Goal: Participate in discussion: Participate in discussion

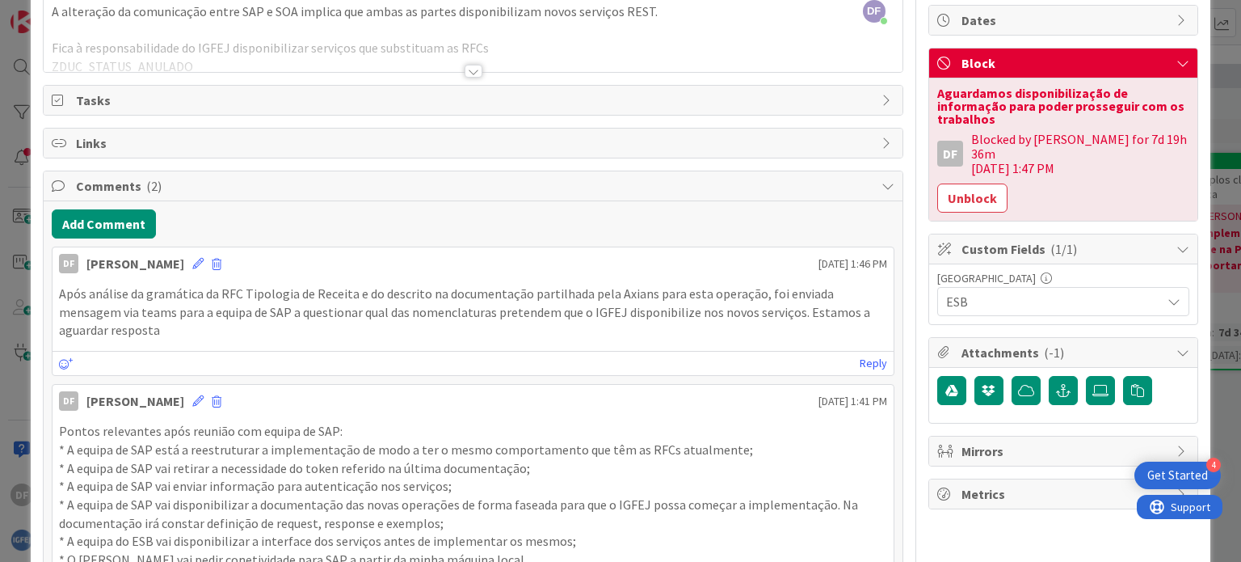
scroll to position [119, 0]
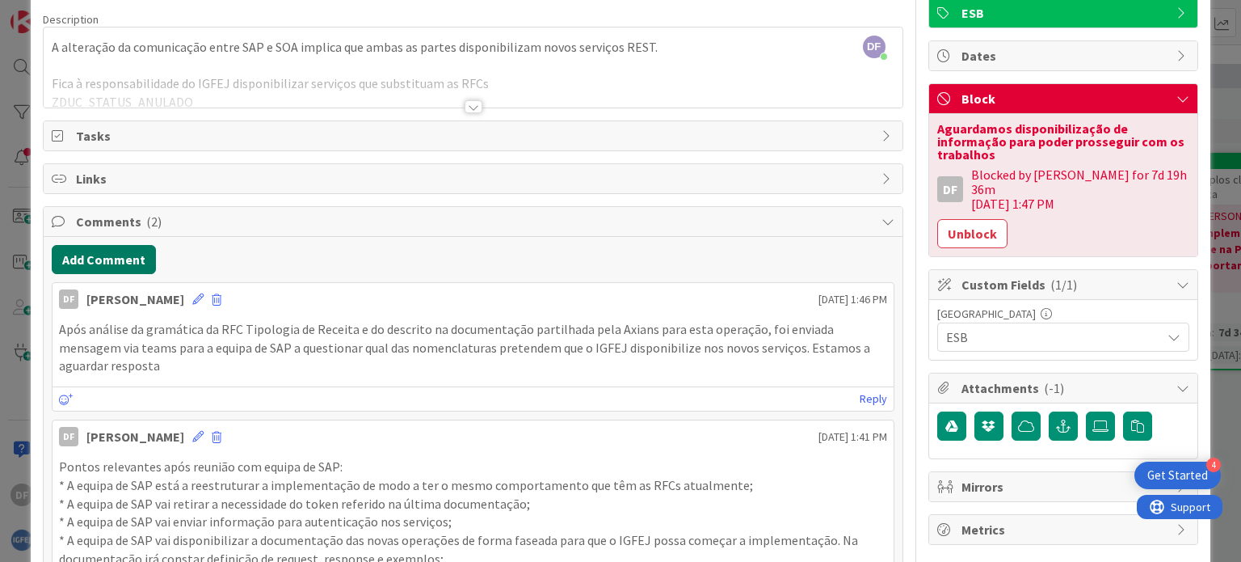
click at [100, 251] on button "Add Comment" at bounding box center [104, 259] width 104 height 29
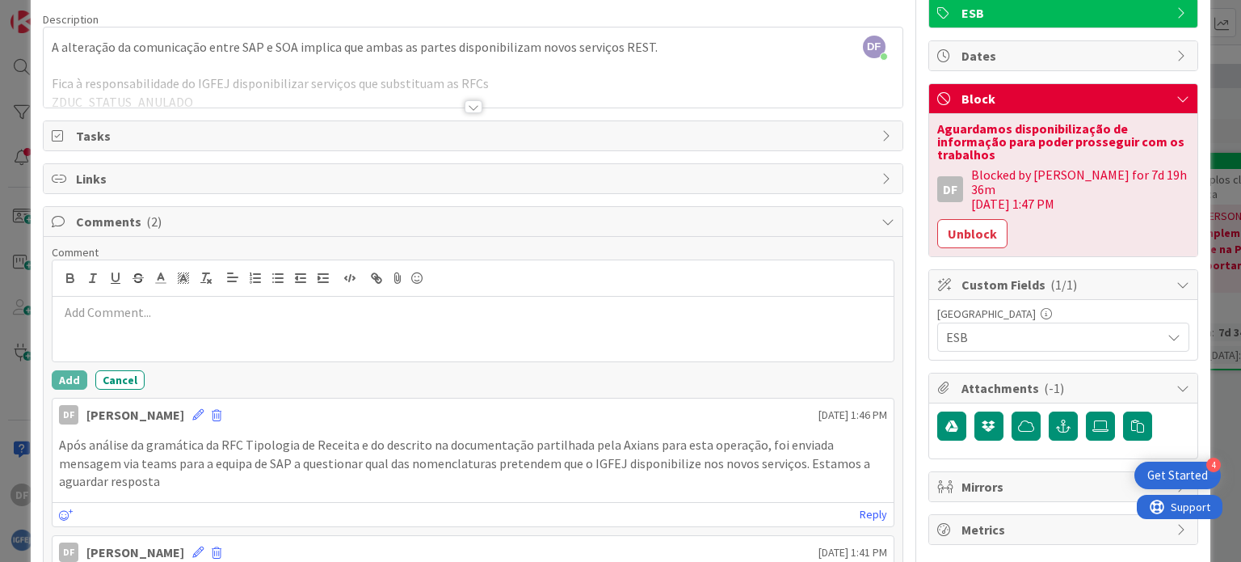
click at [86, 310] on p at bounding box center [472, 312] width 827 height 19
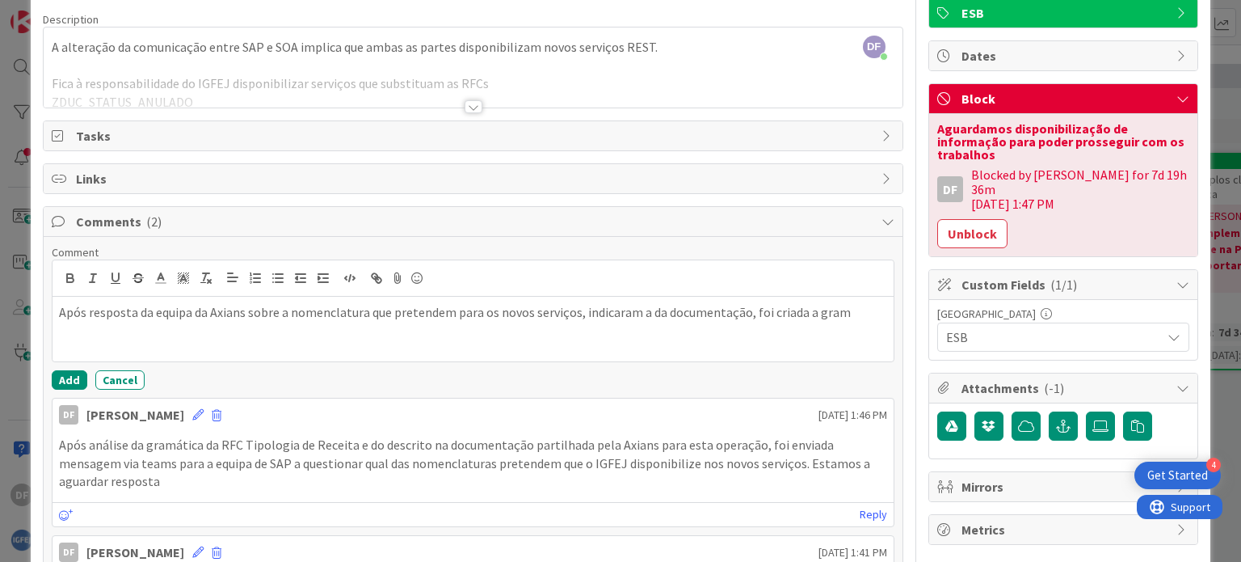
click at [800, 311] on p "Após resposta da equipa da Axians sobre a nomenclatura que pretendem para os no…" at bounding box center [472, 312] width 827 height 19
click at [255, 335] on p "Após resposta da equipa da Axians sobre a nomenclatura que pretendem para os no…" at bounding box center [472, 321] width 827 height 36
drag, startPoint x: 214, startPoint y: 330, endPoint x: 152, endPoint y: 330, distance: 62.2
click at [152, 330] on p "Após resposta da equipa da Axians sobre a nomenclatura que pretendem para os no…" at bounding box center [472, 321] width 827 height 36
click at [252, 327] on p "Após resposta da equipa da Axians sobre a nomenclatura que pretendem para os no…" at bounding box center [472, 321] width 827 height 36
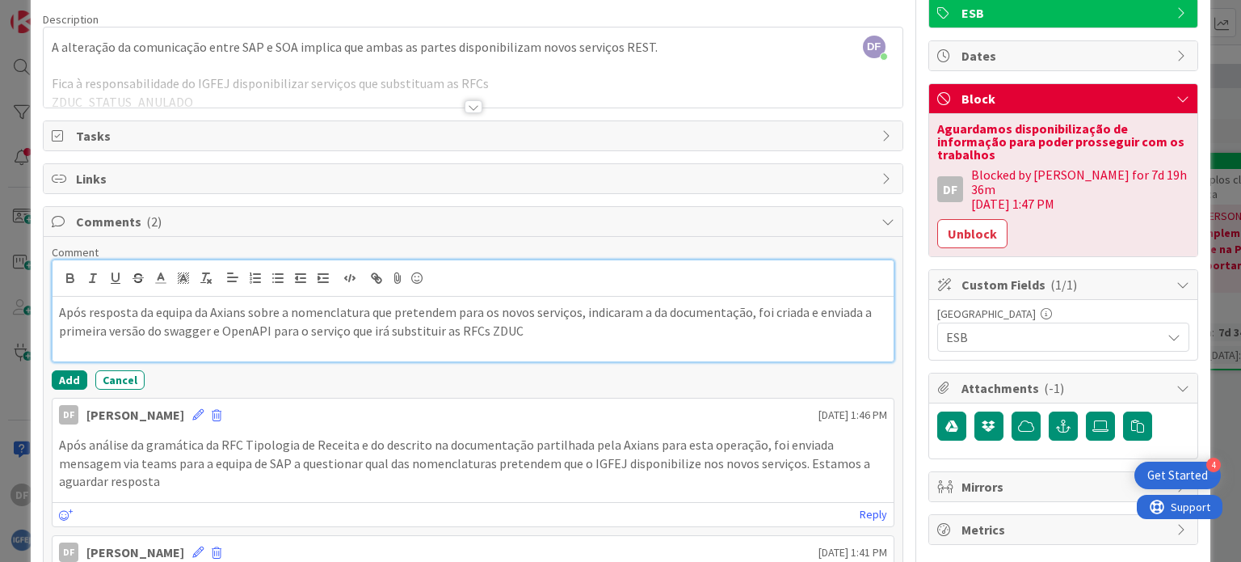
click at [524, 329] on p "Após resposta da equipa da Axians sobre a nomenclatura que pretendem para os no…" at bounding box center [472, 321] width 827 height 36
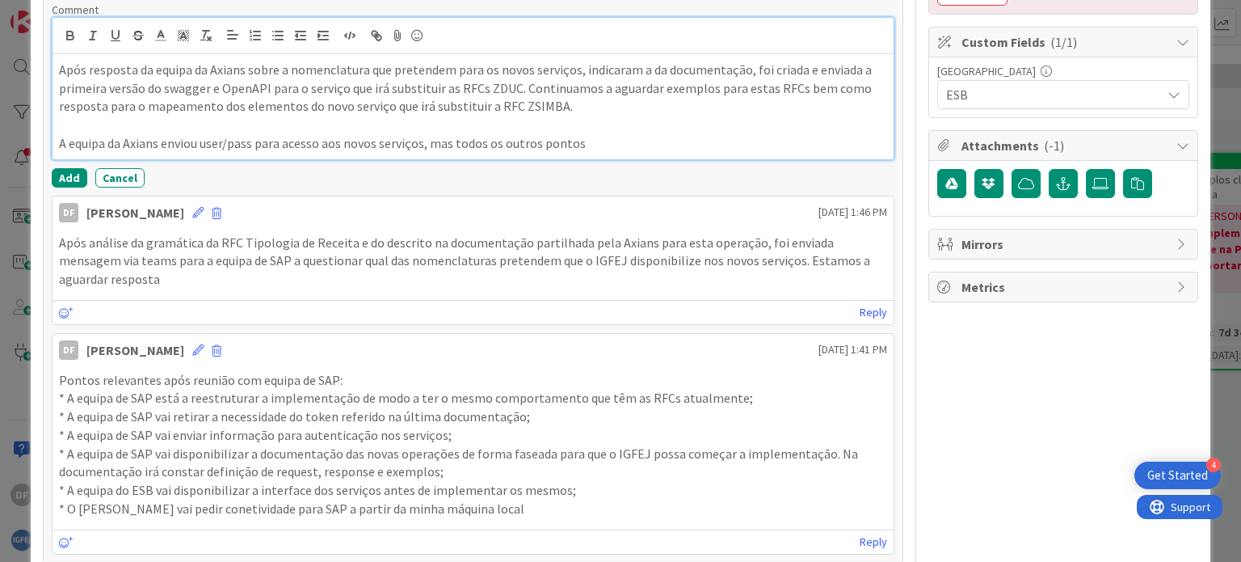
scroll to position [280, 0]
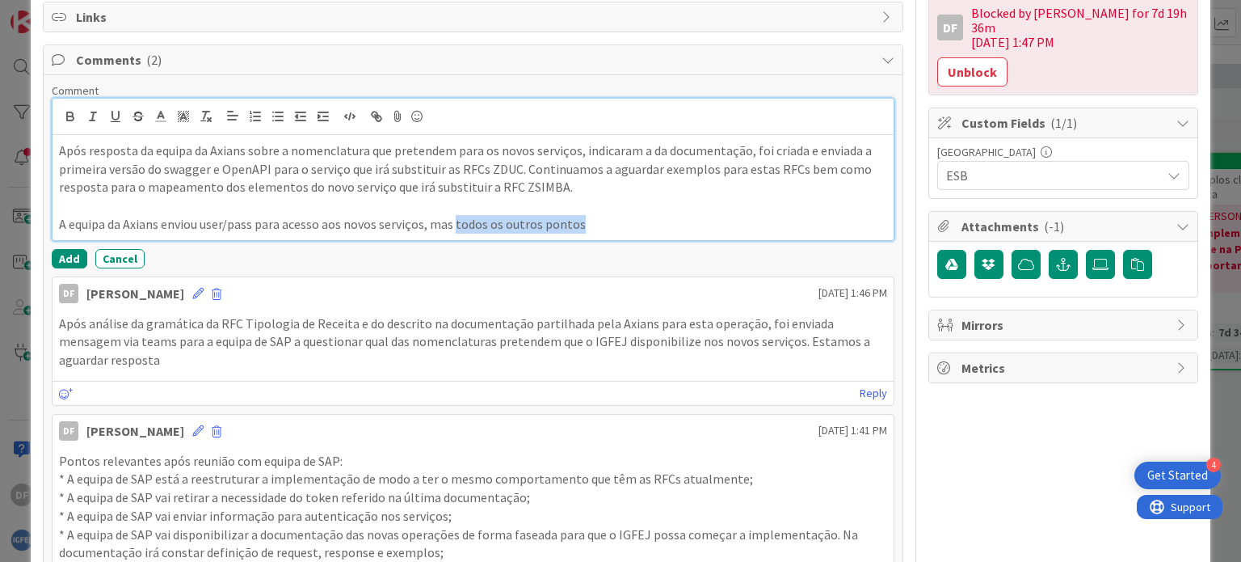
drag, startPoint x: 579, startPoint y: 221, endPoint x: 454, endPoint y: 224, distance: 125.3
click at [454, 224] on p "A equipa da Axians enviou user/pass para acesso aos novos serviços, mas todos o…" at bounding box center [472, 224] width 827 height 19
click at [551, 219] on p "A equipa da Axians enviou user/pass para acesso aos novos serviços, mas ainda n…" at bounding box center [472, 224] width 827 height 19
click at [867, 222] on p "A equipa da Axians enviou user/pass para acesso aos novos serviços, mas ainda n…" at bounding box center [472, 224] width 827 height 19
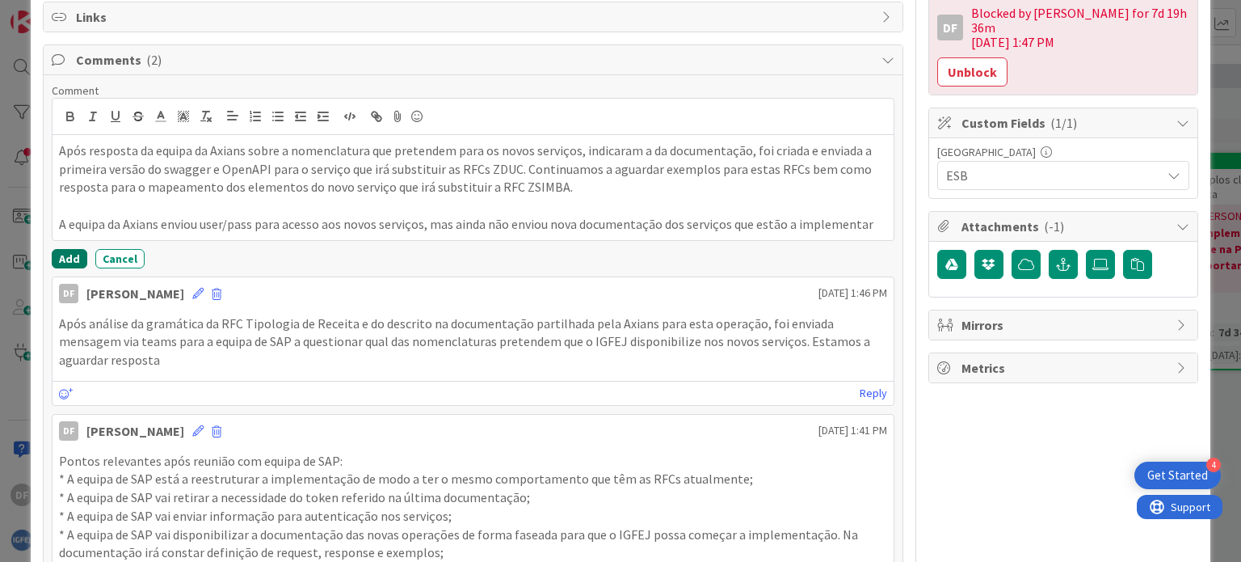
click at [58, 255] on button "Add" at bounding box center [70, 258] width 36 height 19
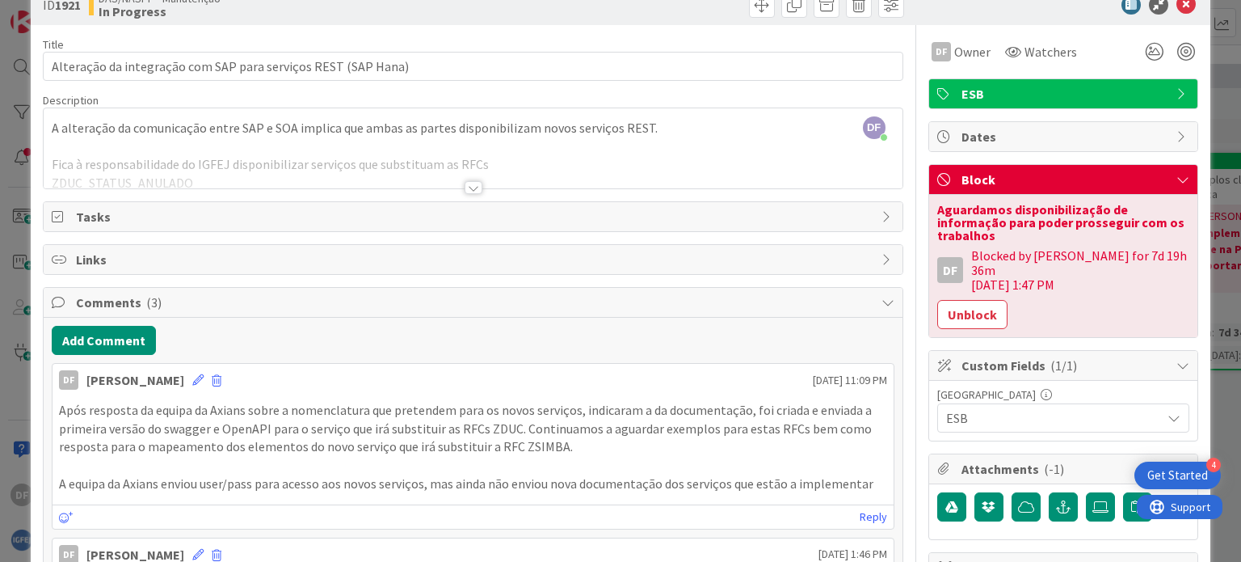
scroll to position [0, 0]
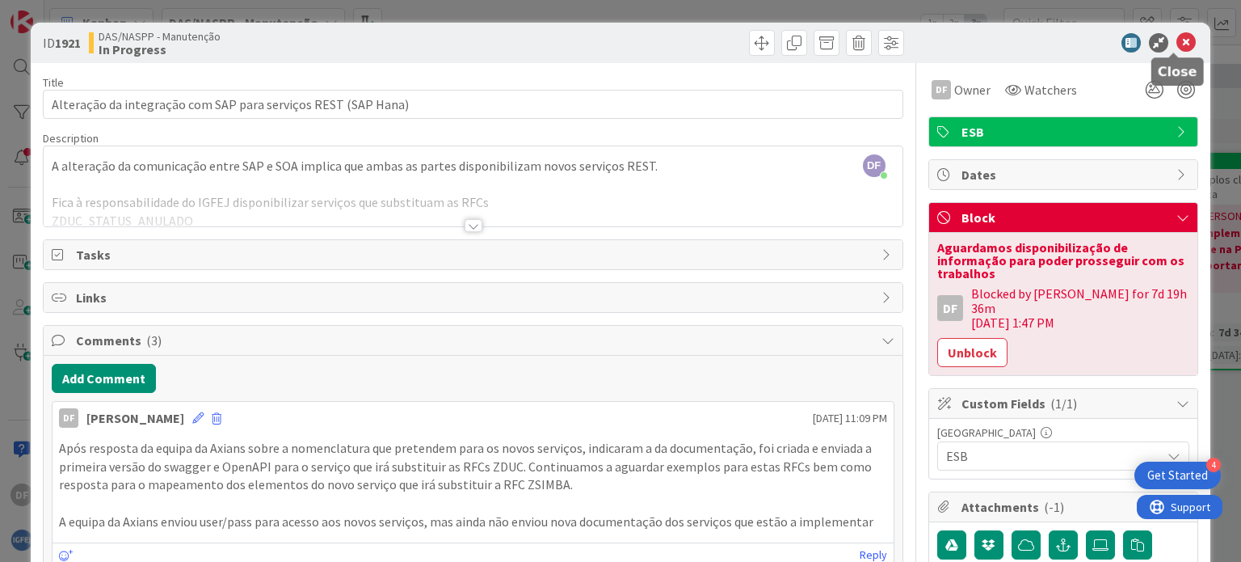
click at [1177, 40] on icon at bounding box center [1185, 42] width 19 height 19
